Goal: Check status: Check status

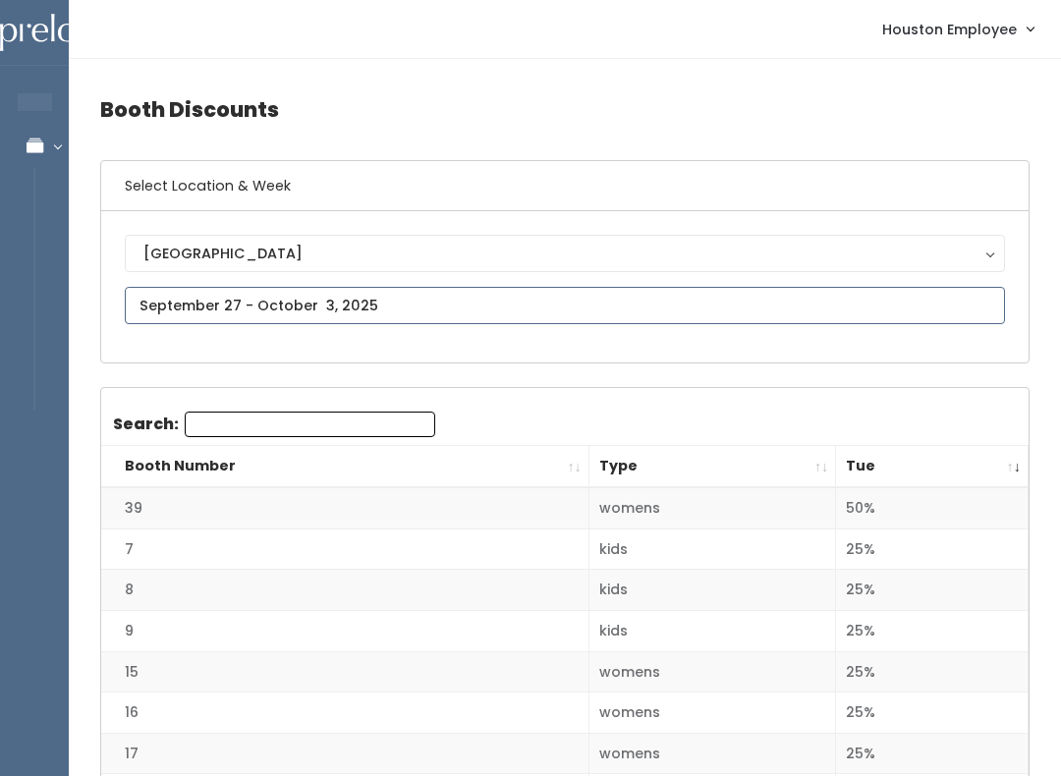
click at [435, 311] on input "text" at bounding box center [565, 305] width 880 height 37
type input "[DATE] to [DATE]"
click at [820, 249] on div "[GEOGRAPHIC_DATA]" at bounding box center [564, 254] width 843 height 22
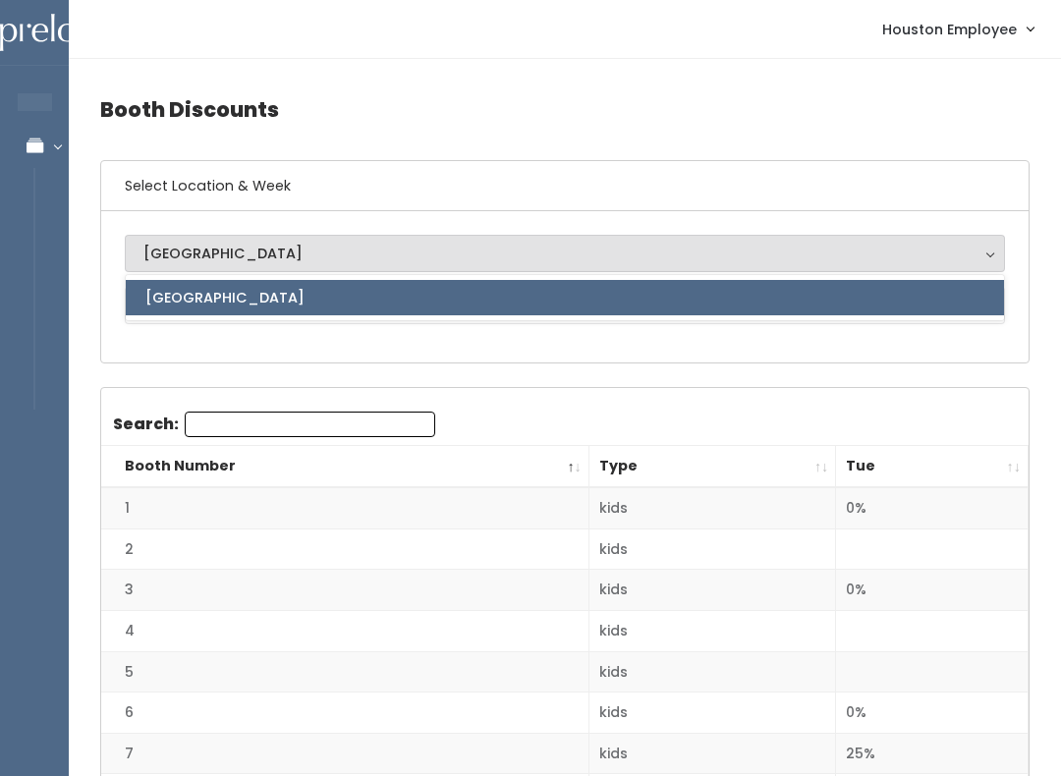
click at [830, 256] on div "[GEOGRAPHIC_DATA]" at bounding box center [564, 254] width 843 height 22
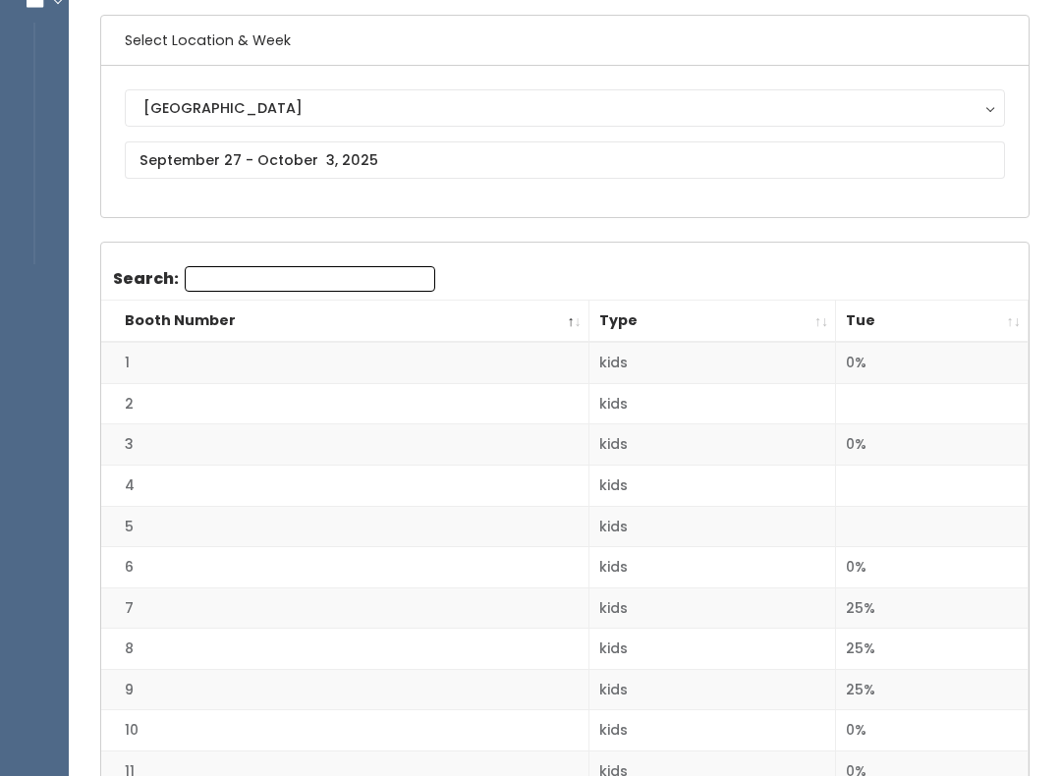
scroll to position [141, 0]
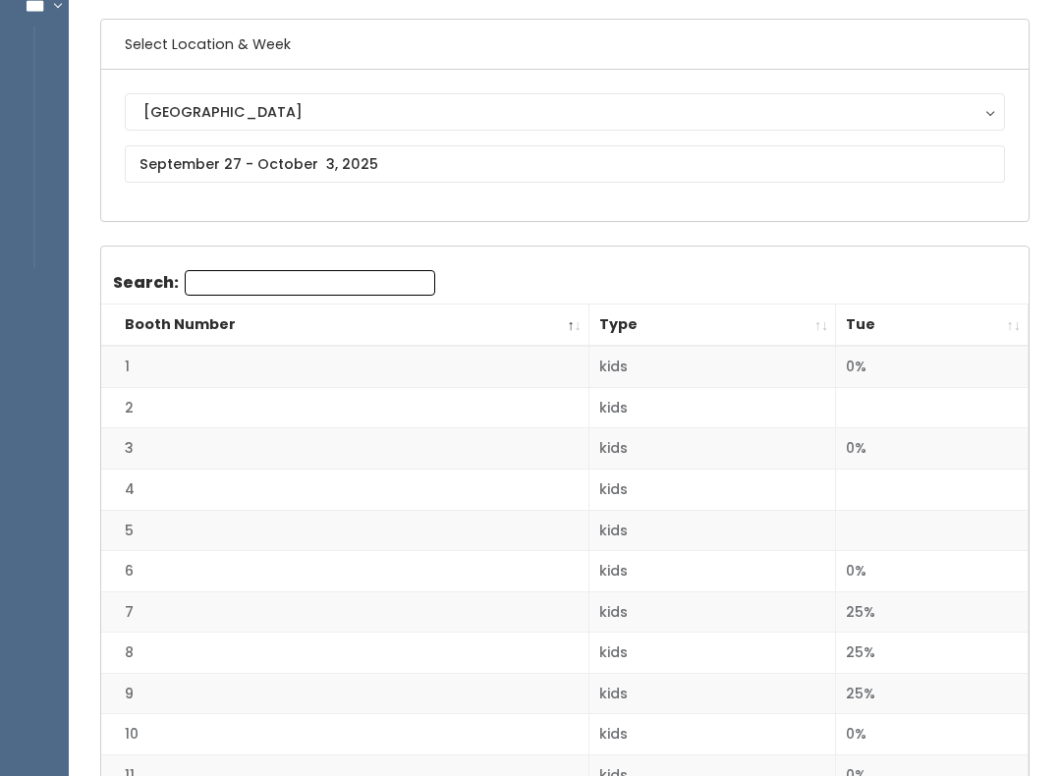
click at [999, 319] on th "Tue" at bounding box center [932, 325] width 193 height 42
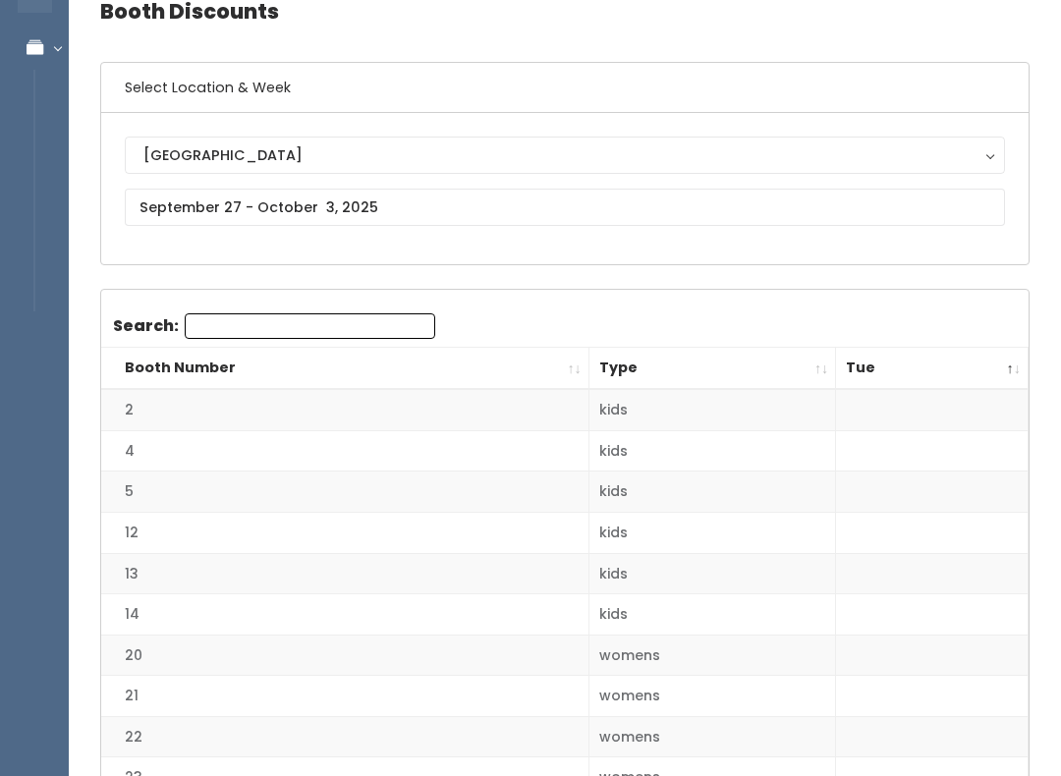
scroll to position [0, 0]
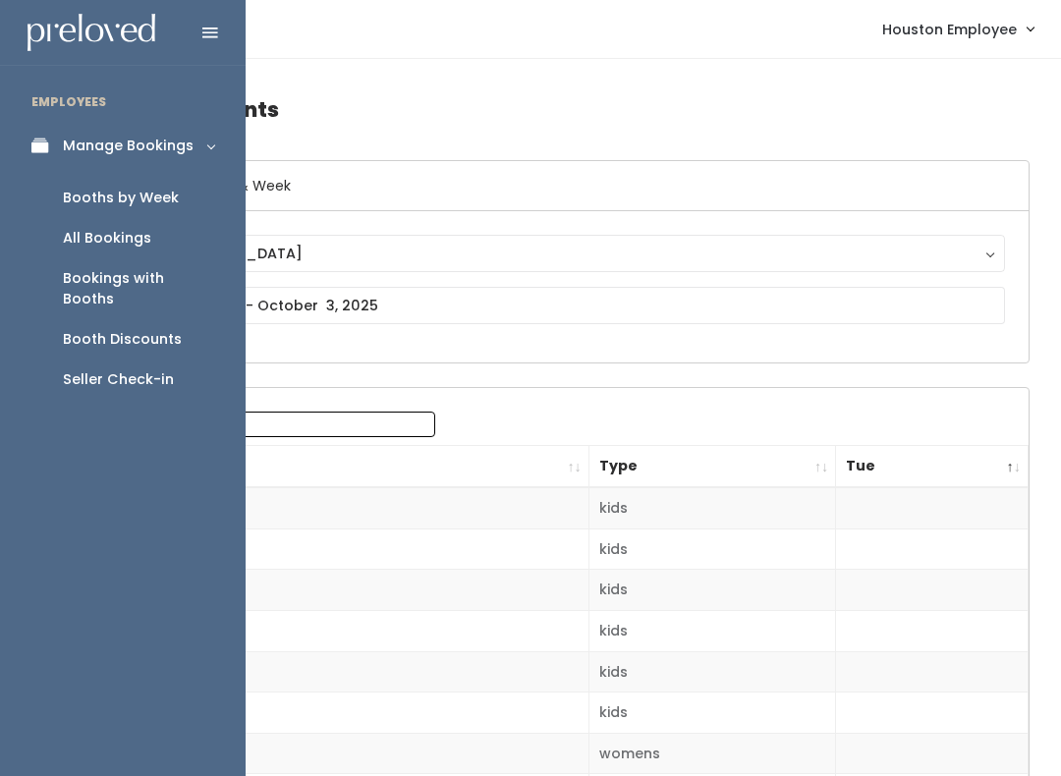
click at [43, 138] on icon at bounding box center [45, 146] width 28 height 17
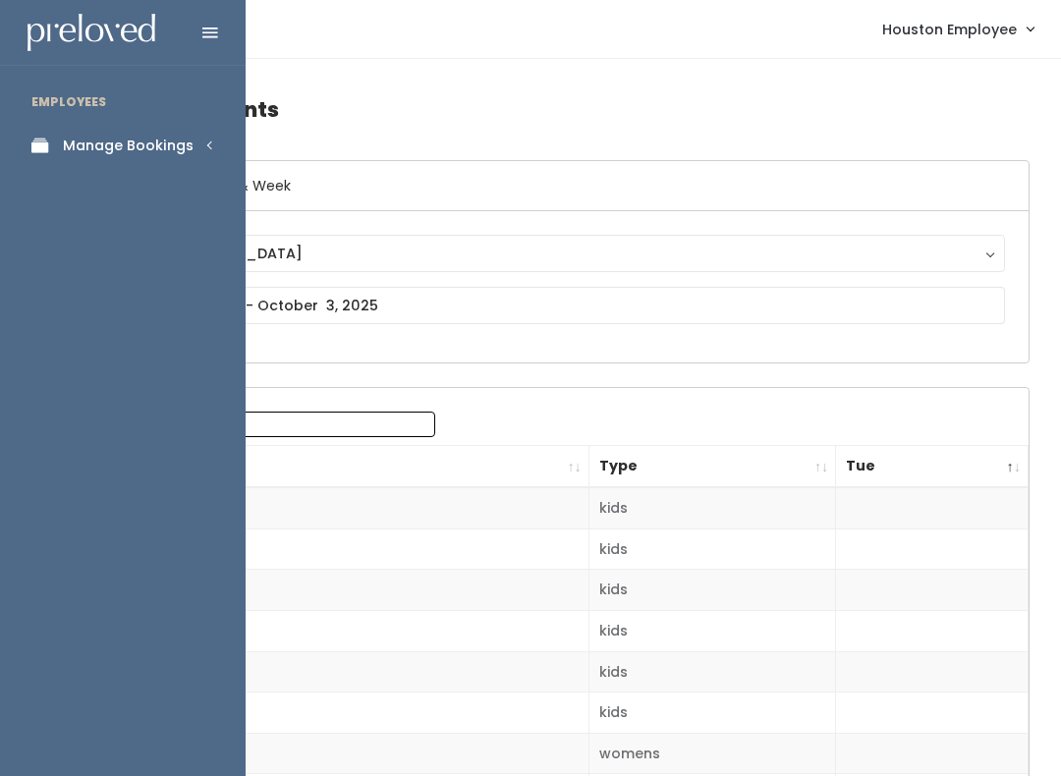
click at [189, 142] on div "Manage Bookings" at bounding box center [128, 146] width 131 height 21
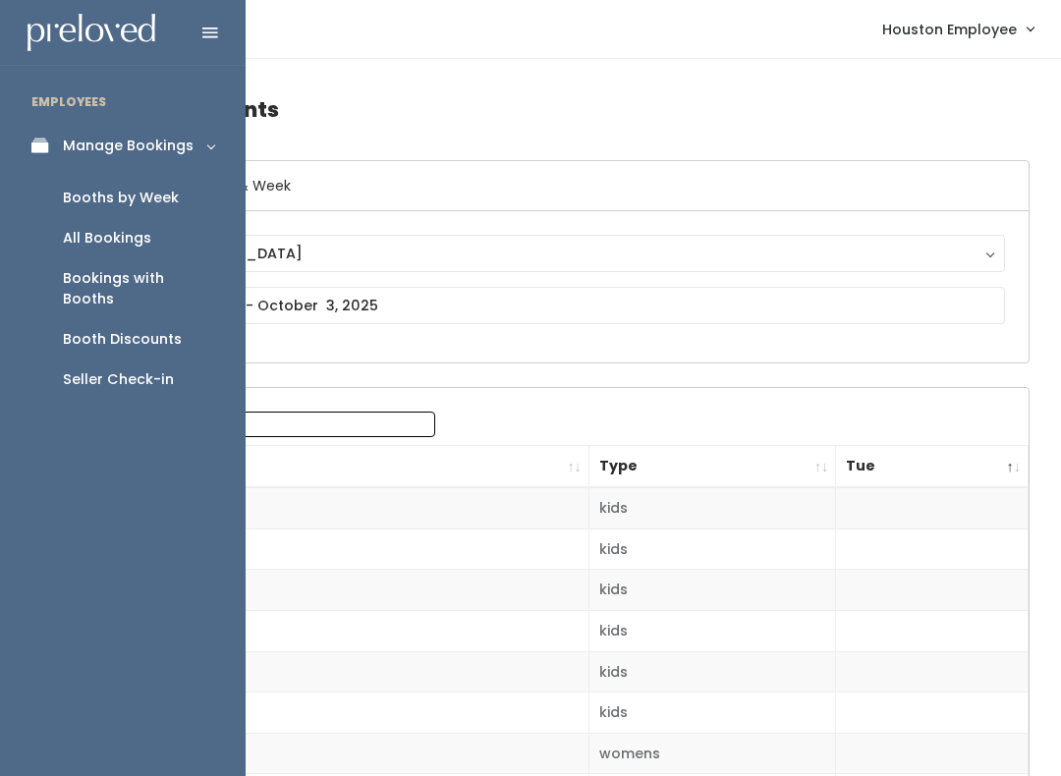
click at [150, 199] on div "Booths by Week" at bounding box center [121, 198] width 116 height 21
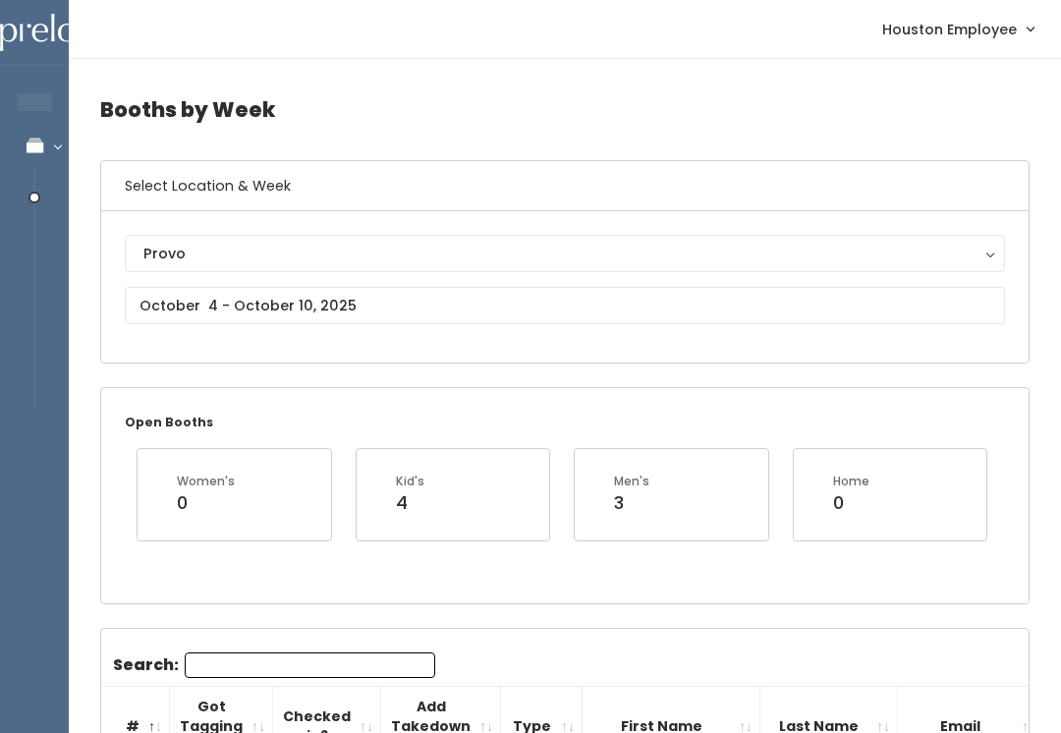
click at [290, 243] on div "Provo" at bounding box center [564, 254] width 843 height 22
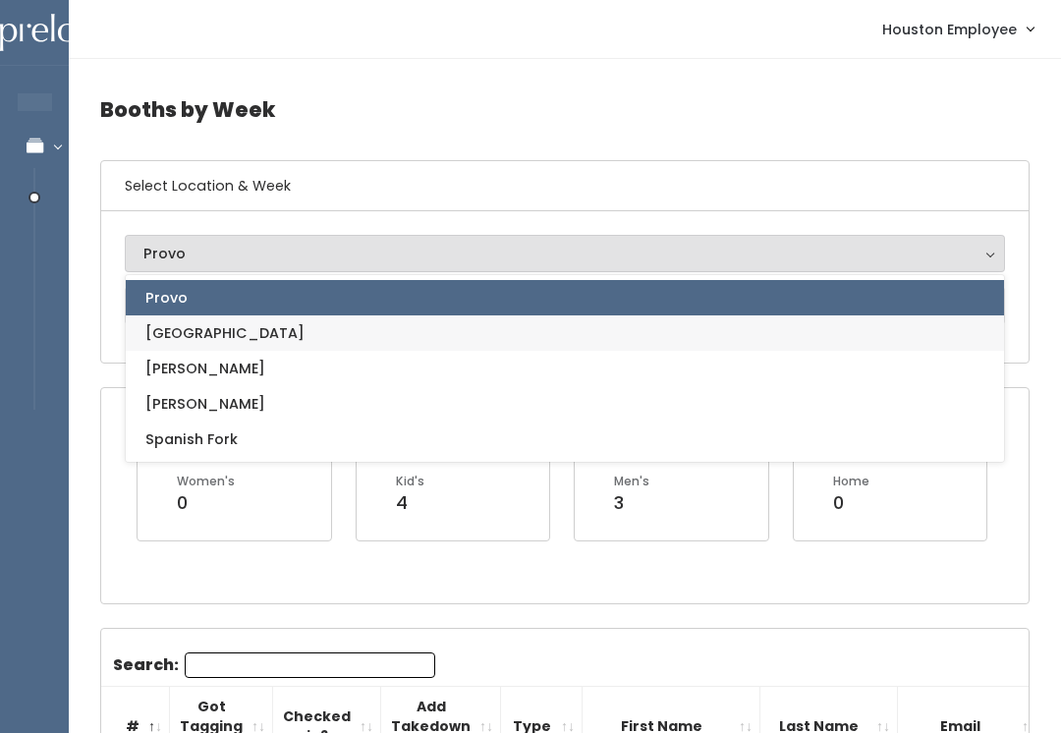
click at [285, 336] on link "[GEOGRAPHIC_DATA]" at bounding box center [565, 332] width 878 height 35
select select "5"
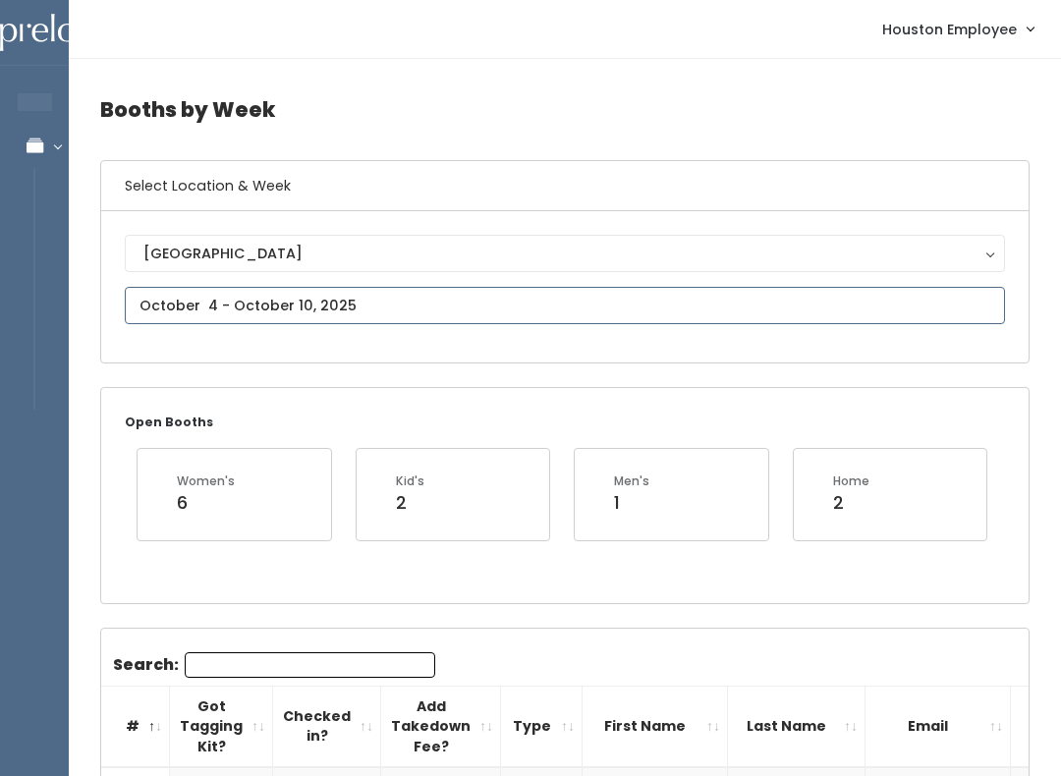
click at [624, 305] on input "text" at bounding box center [565, 305] width 880 height 37
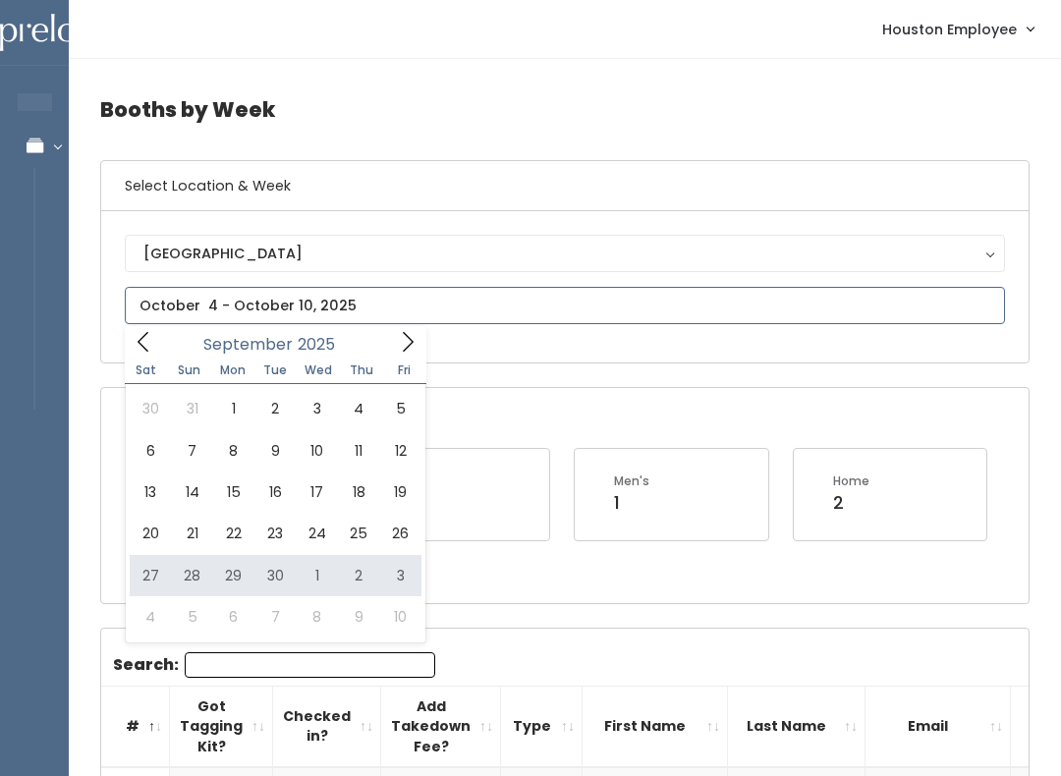
type input "[DATE] to [DATE]"
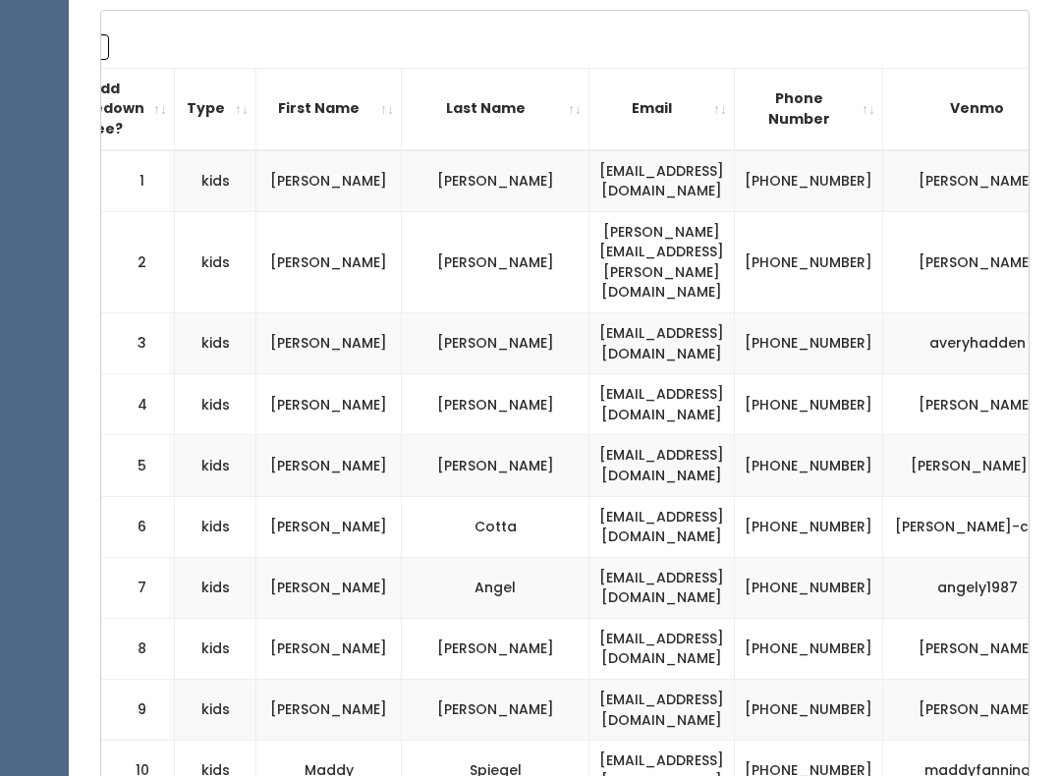
scroll to position [0, 330]
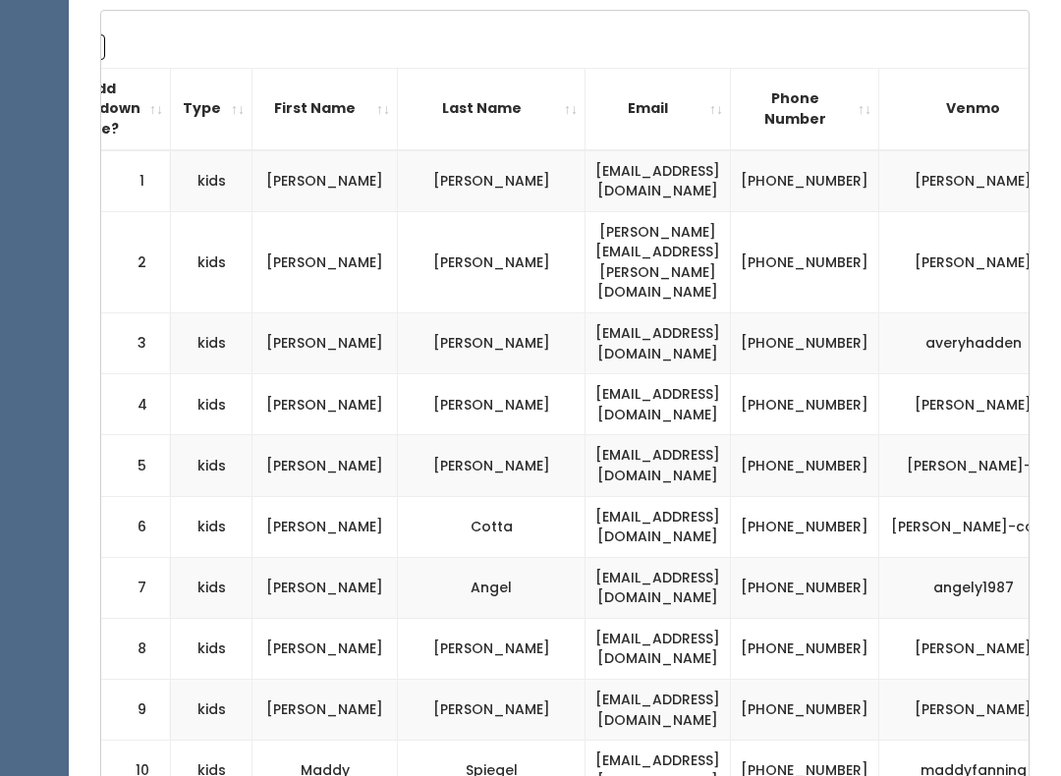
click at [731, 741] on td "[EMAIL_ADDRESS][DOMAIN_NAME]" at bounding box center [657, 771] width 145 height 61
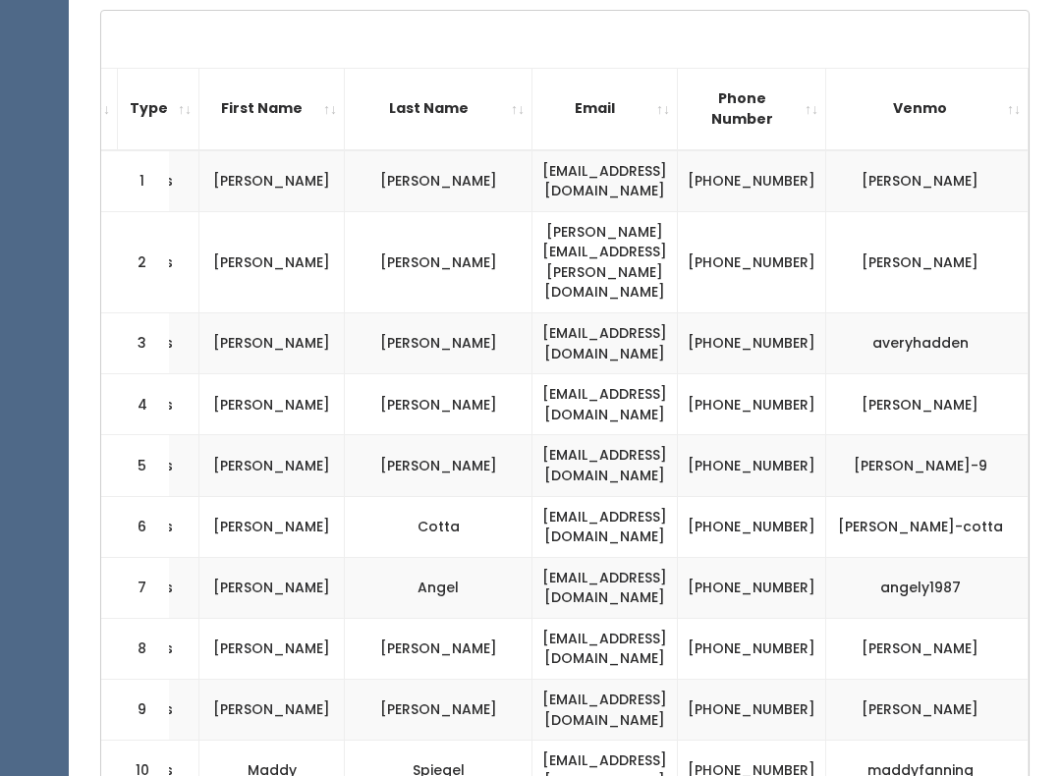
scroll to position [0, 398]
